Goal: Task Accomplishment & Management: Use online tool/utility

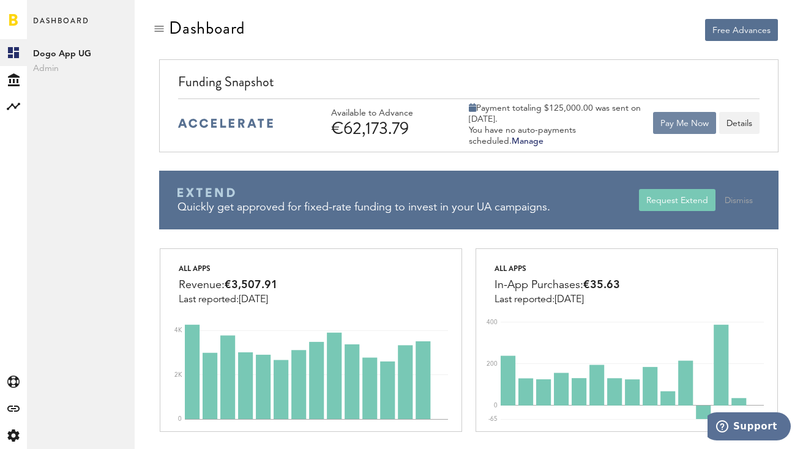
click at [675, 124] on button "Pay Me Now" at bounding box center [684, 123] width 63 height 22
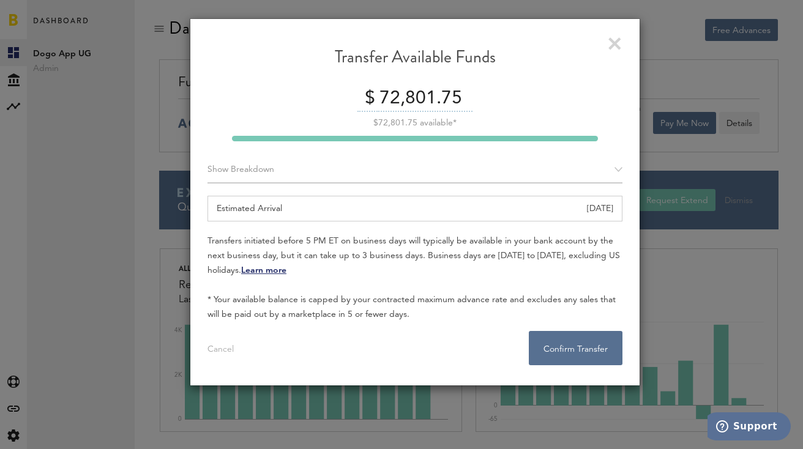
click at [409, 103] on input "72,801.75" at bounding box center [424, 99] width 96 height 26
click at [388, 100] on input "72,801.75" at bounding box center [424, 99] width 96 height 26
click at [477, 136] on div at bounding box center [415, 139] width 366 height 6
drag, startPoint x: 406, startPoint y: 99, endPoint x: 559, endPoint y: 80, distance: 153.6
click at [554, 83] on div "Transfer Available Funds $ 12,801.75 $72,801.75 available* Show Breakdown Apple…" at bounding box center [414, 205] width 415 height 319
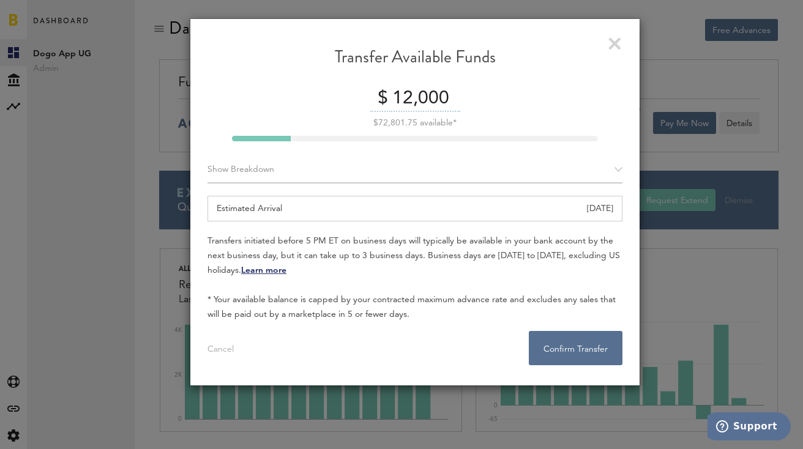
type input "12,000"
click at [532, 176] on div "Show Breakdown" at bounding box center [414, 170] width 415 height 27
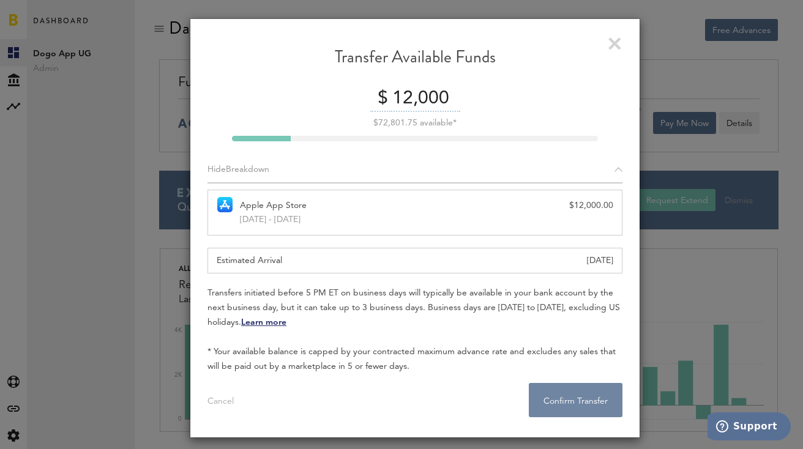
click at [603, 410] on button "Confirm Transfer . . ." at bounding box center [576, 400] width 94 height 34
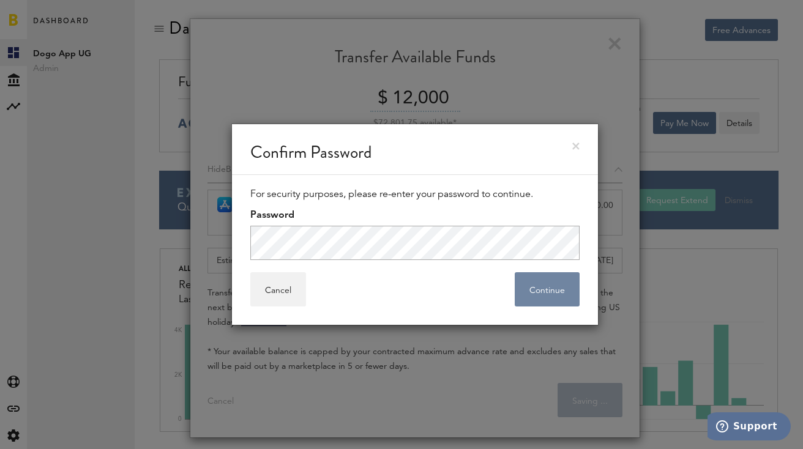
click at [565, 288] on button "Continue" at bounding box center [547, 289] width 65 height 34
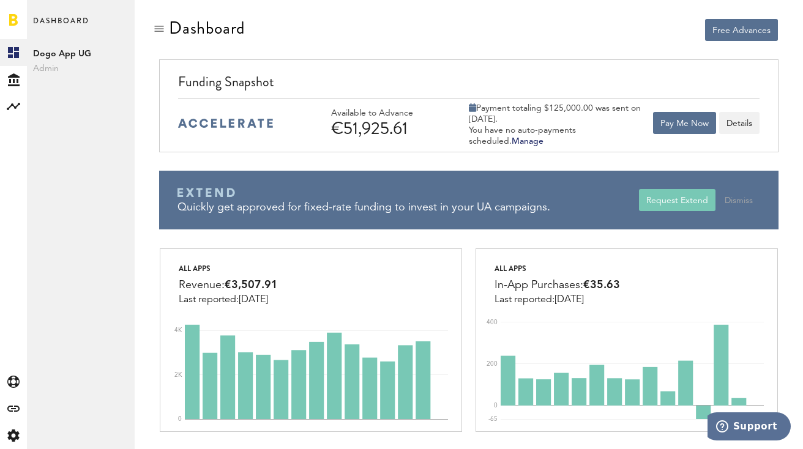
click at [480, 69] on div "Funding Snapshot Available to Advance €51,925.61 Payment totaling $125,000.00 w…" at bounding box center [468, 105] width 619 height 93
